Goal: Information Seeking & Learning: Compare options

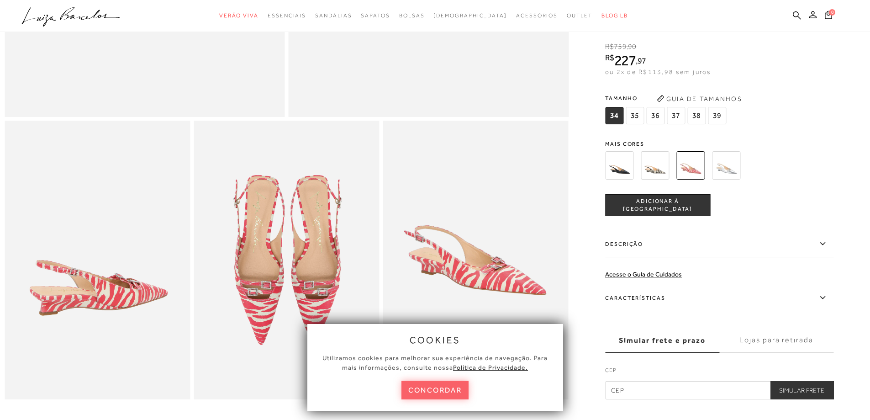
scroll to position [365, 0]
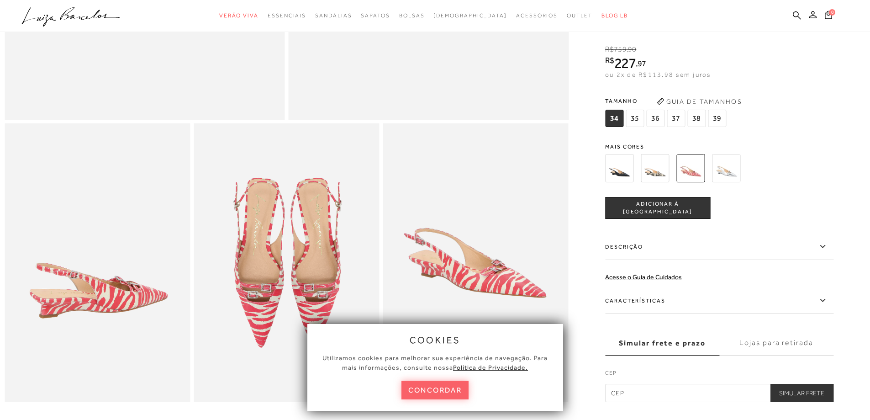
click at [654, 174] on img at bounding box center [655, 168] width 28 height 28
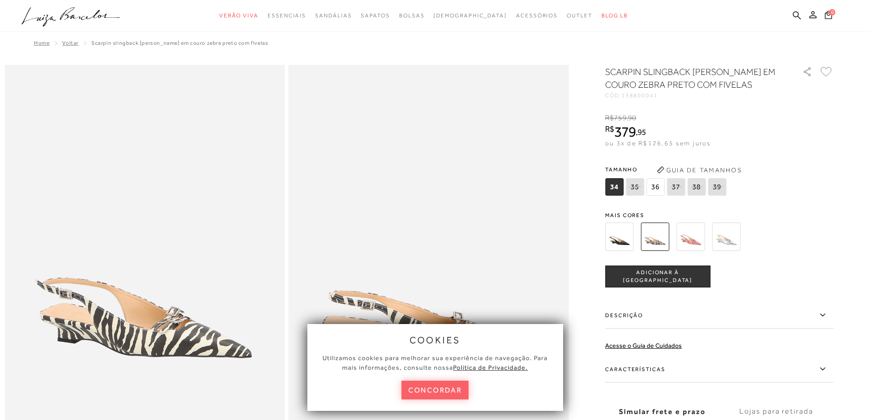
click at [727, 233] on img at bounding box center [726, 236] width 28 height 28
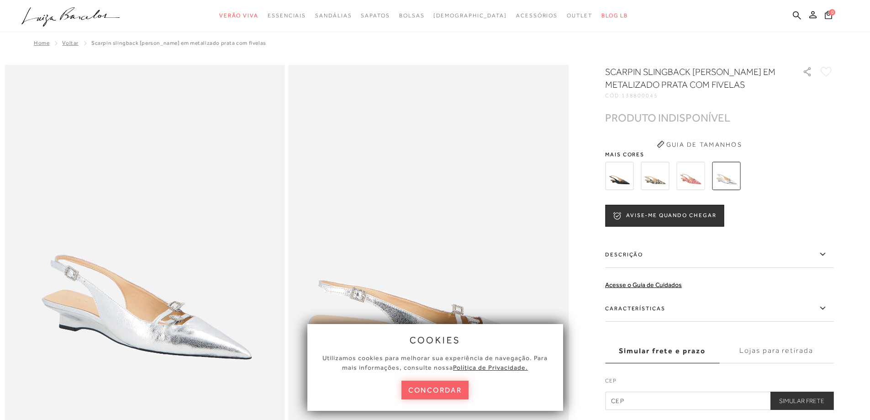
click at [626, 179] on img at bounding box center [619, 176] width 28 height 28
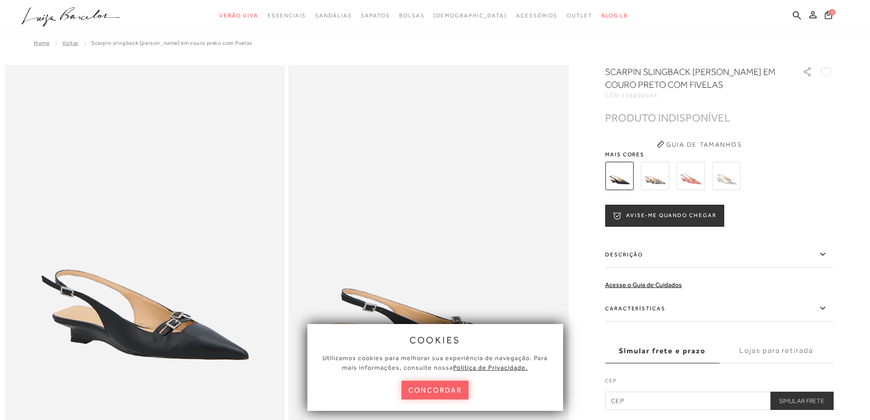
click at [690, 177] on img at bounding box center [691, 176] width 28 height 28
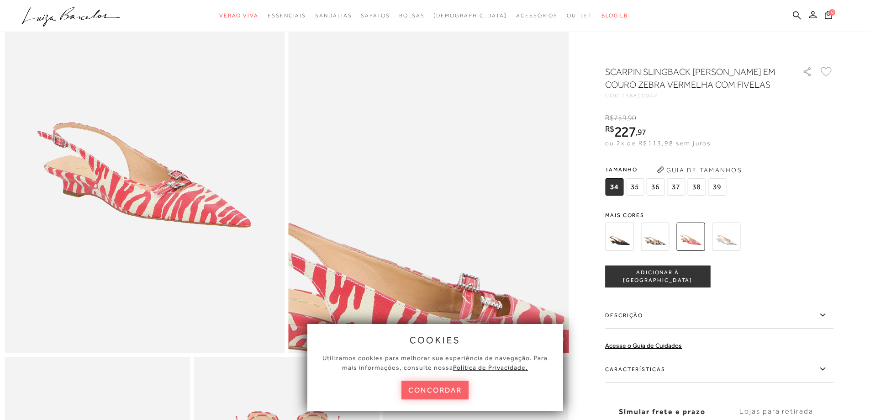
scroll to position [137, 0]
